Goal: Contribute content: Contribute content

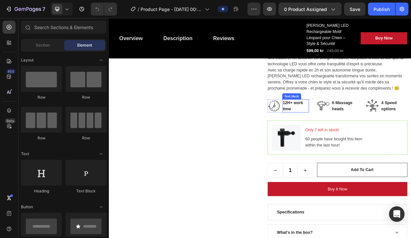
scroll to position [335, 0]
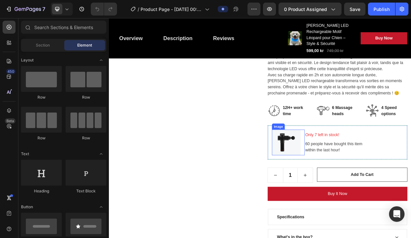
click at [341, 171] on img at bounding box center [336, 177] width 37 height 33
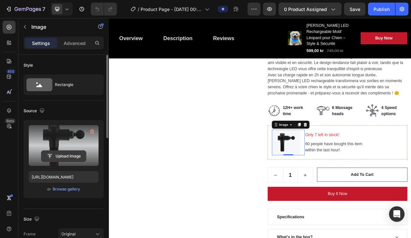
click at [60, 157] on input "file" at bounding box center [63, 156] width 45 height 11
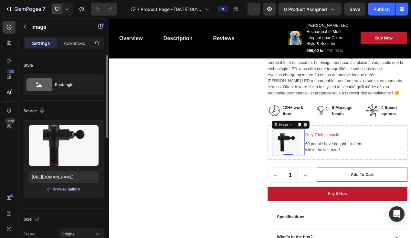
click at [65, 190] on div "Browse gallery" at bounding box center [66, 189] width 27 height 6
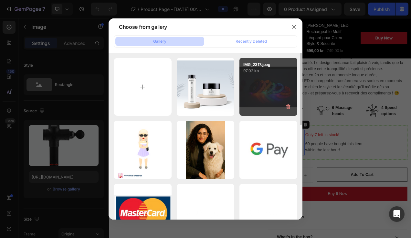
click at [268, 86] on div "IMG_2317.jpeg 97.02 kb" at bounding box center [268, 87] width 58 height 58
type input "https://cdn.shopify.com/s/files/1/0936/3911/5025/files/gempages_578642436272685…"
